Goal: Task Accomplishment & Management: Manage account settings

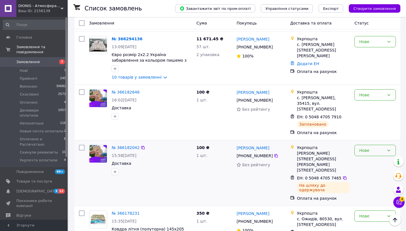
scroll to position [142, 0]
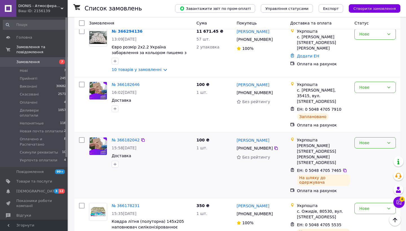
click at [364, 140] on div "Нове" at bounding box center [372, 143] width 25 height 6
click at [364, 160] on li "Виконано" at bounding box center [375, 161] width 41 height 10
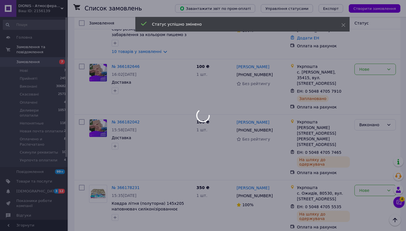
scroll to position [163, 0]
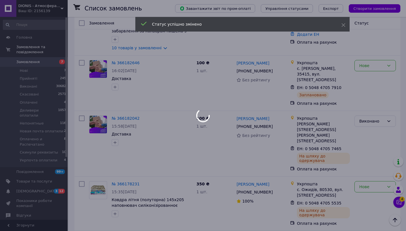
click at [367, 170] on div at bounding box center [203, 115] width 406 height 231
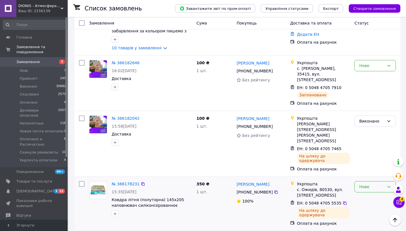
click at [368, 184] on div "Нове" at bounding box center [372, 187] width 25 height 6
click at [362, 191] on li "Виконано" at bounding box center [375, 191] width 41 height 10
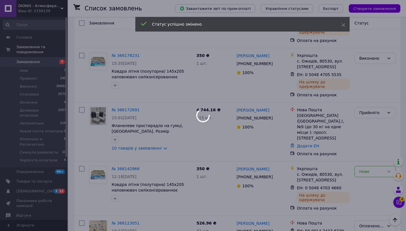
scroll to position [294, 0]
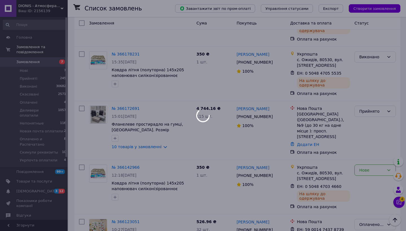
click at [363, 143] on div at bounding box center [203, 115] width 406 height 231
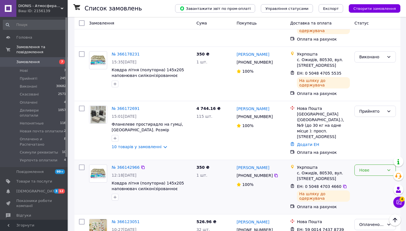
click at [363, 167] on div "Нове" at bounding box center [372, 170] width 25 height 6
click at [364, 166] on li "Виконано" at bounding box center [375, 165] width 41 height 10
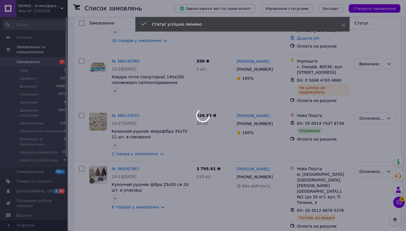
scroll to position [404, 0]
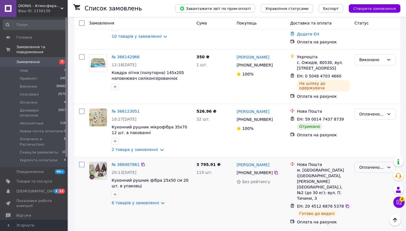
click at [367, 165] on div "Оплачено и Распечатано" at bounding box center [372, 168] width 25 height 6
click at [369, 157] on li "Виконано" at bounding box center [375, 159] width 41 height 10
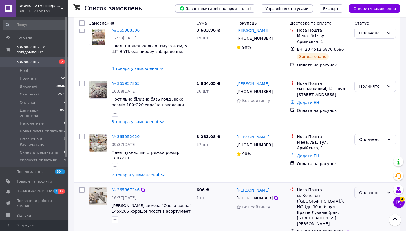
scroll to position [669, 0]
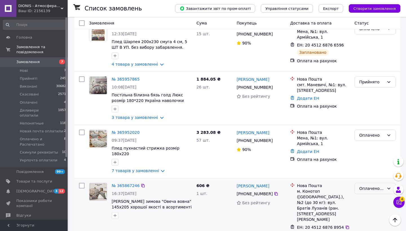
click at [365, 186] on div "Оплачено и Распечатано" at bounding box center [372, 189] width 25 height 6
click at [364, 159] on li "Виконано" at bounding box center [375, 160] width 41 height 10
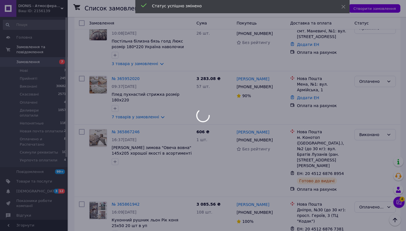
scroll to position [754, 0]
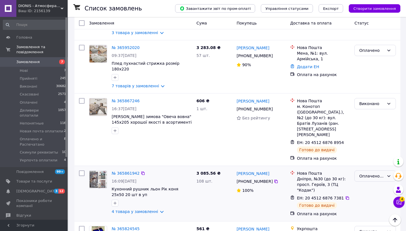
click at [365, 173] on div "Оплачено и Распечатано" at bounding box center [372, 176] width 25 height 6
click at [365, 137] on li "Виконано" at bounding box center [375, 138] width 41 height 10
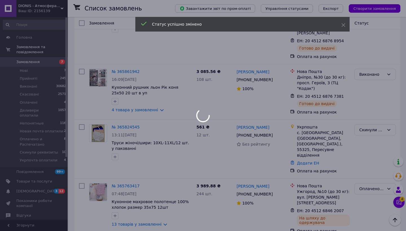
scroll to position [857, 0]
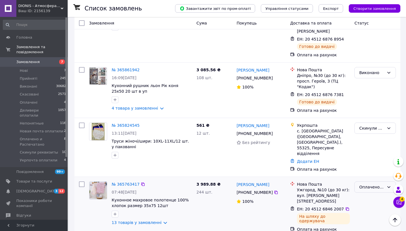
click at [371, 184] on div "Оплачено и Распечатано" at bounding box center [372, 187] width 25 height 6
click at [369, 148] on li "Виконано" at bounding box center [375, 150] width 41 height 10
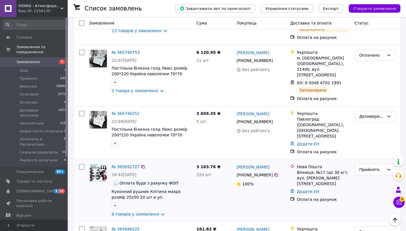
scroll to position [1058, 0]
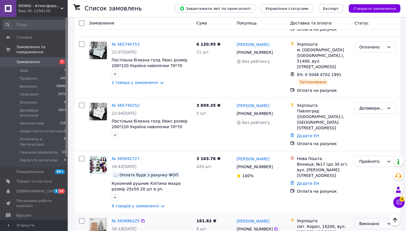
click at [369, 221] on div "Виконано" at bounding box center [372, 224] width 25 height 6
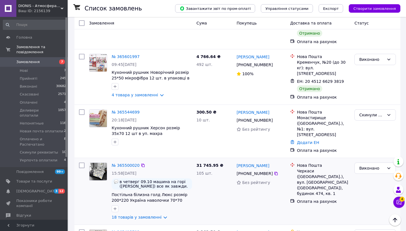
scroll to position [1347, 0]
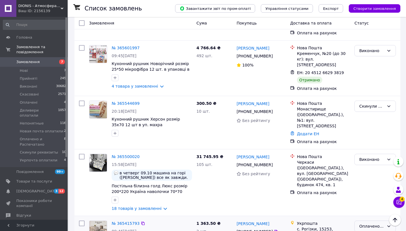
click at [369, 224] on div "Оплачено и Распечатано" at bounding box center [372, 227] width 25 height 6
click at [369, 155] on li "Виконано" at bounding box center [375, 155] width 41 height 10
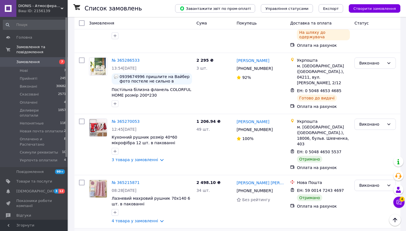
scroll to position [1795, 0]
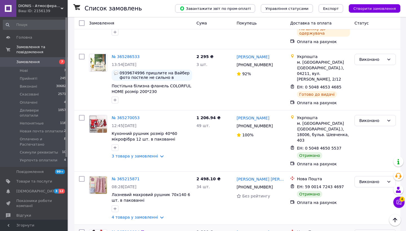
click at [369, 231] on div "Оплачено и Распечатано" at bounding box center [372, 235] width 25 height 6
click at [368, 145] on li "Виконано" at bounding box center [375, 145] width 41 height 10
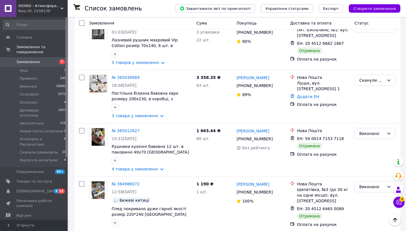
scroll to position [2120, 0]
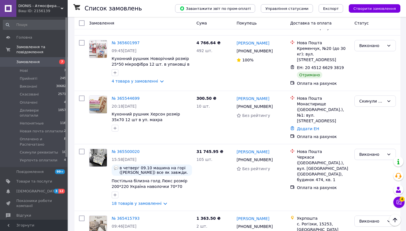
scroll to position [1134, 0]
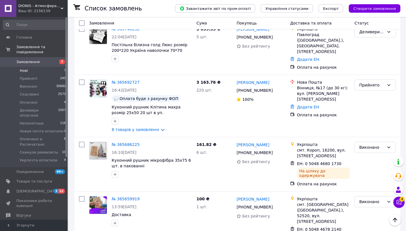
click at [28, 71] on li "Нові 7" at bounding box center [34, 71] width 69 height 8
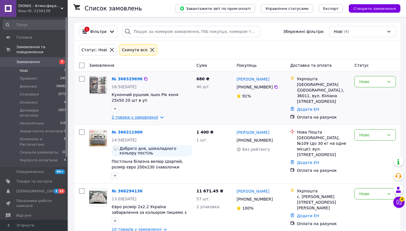
click at [157, 117] on link "2 товара у замовленні" at bounding box center [135, 117] width 47 height 5
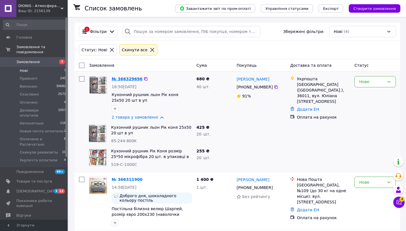
click at [129, 78] on link "№ 366329696" at bounding box center [127, 79] width 31 height 5
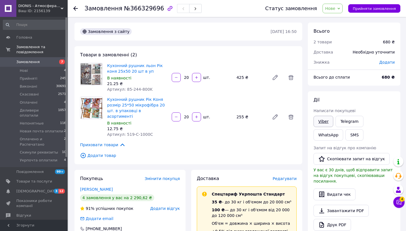
click at [327, 122] on link "Viber" at bounding box center [324, 121] width 20 height 11
